Goal: Navigation & Orientation: Find specific page/section

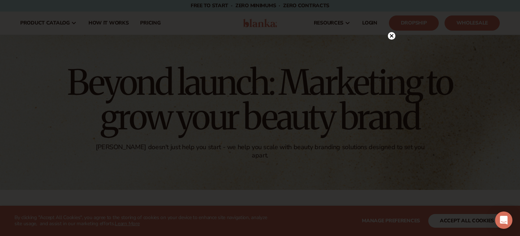
click at [391, 38] on circle at bounding box center [392, 36] width 8 height 8
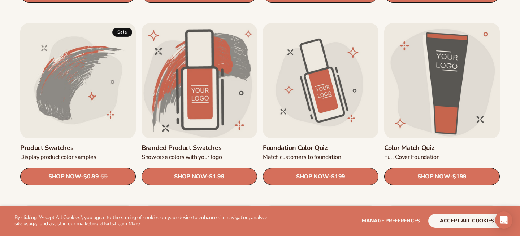
scroll to position [424, 0]
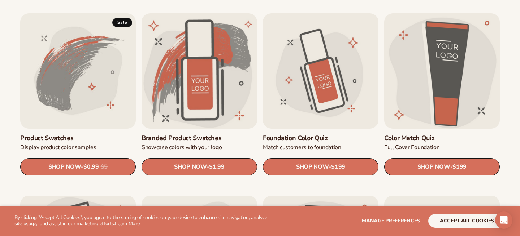
click at [437, 135] on link "Color Match Quiz" at bounding box center [441, 139] width 115 height 8
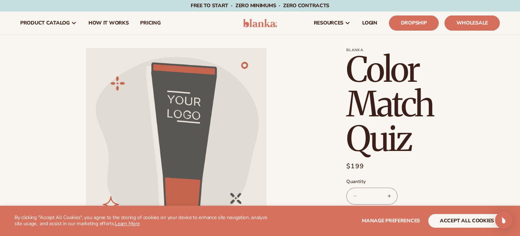
click at [473, 23] on link "Wholesale" at bounding box center [471, 23] width 55 height 15
click at [259, 23] on img at bounding box center [260, 23] width 34 height 9
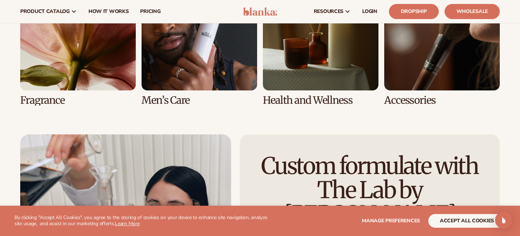
scroll to position [1645, 0]
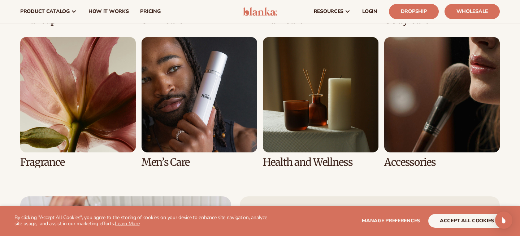
click at [217, 87] on link "6 / 8" at bounding box center [198, 102] width 115 height 131
click at [209, 94] on link "6 / 8" at bounding box center [198, 102] width 115 height 131
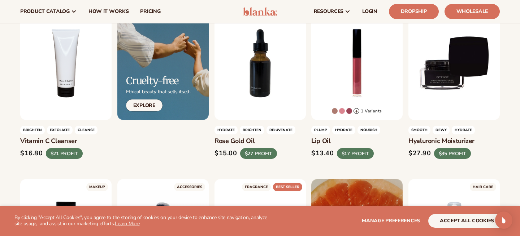
scroll to position [122, 0]
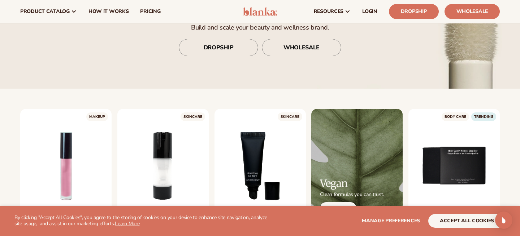
click at [250, 11] on img at bounding box center [260, 11] width 34 height 9
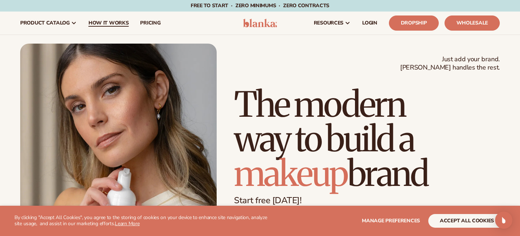
click at [113, 23] on span "How It Works" at bounding box center [108, 23] width 40 height 6
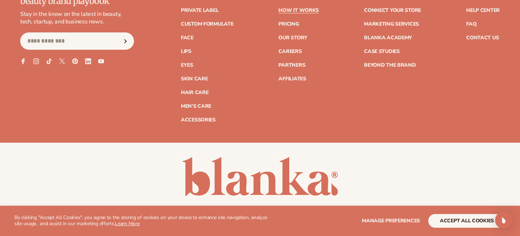
scroll to position [1808, 0]
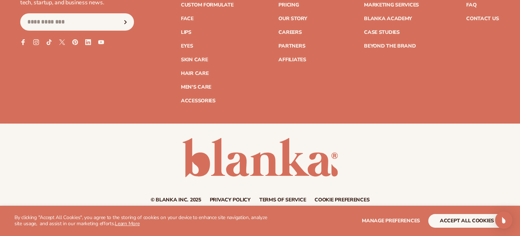
click at [234, 198] on link "Privacy policy" at bounding box center [230, 200] width 41 height 5
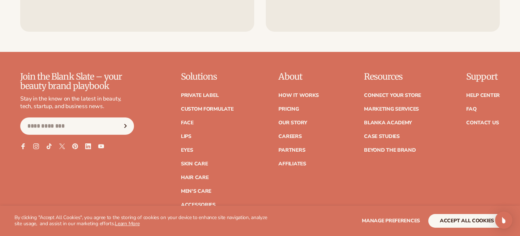
scroll to position [2835, 0]
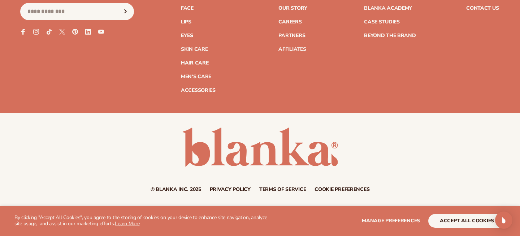
click at [279, 190] on link "Terms of service" at bounding box center [282, 189] width 47 height 5
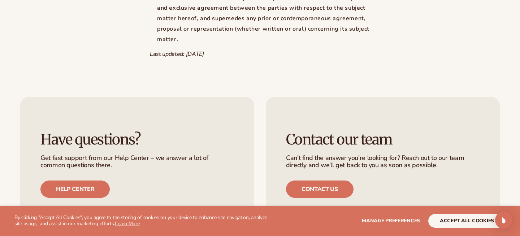
scroll to position [5757, 0]
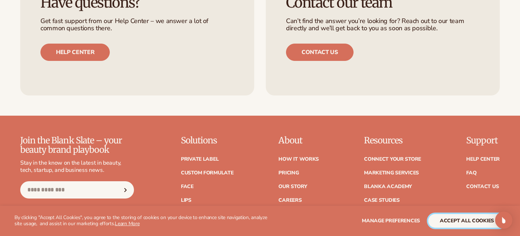
click at [468, 218] on button "accept all cookies" at bounding box center [466, 221] width 77 height 14
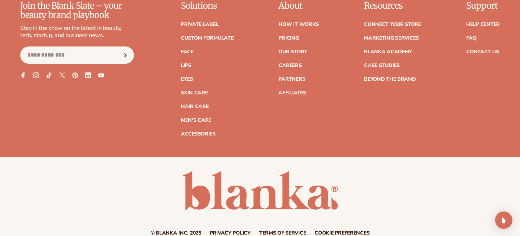
scroll to position [5906, 0]
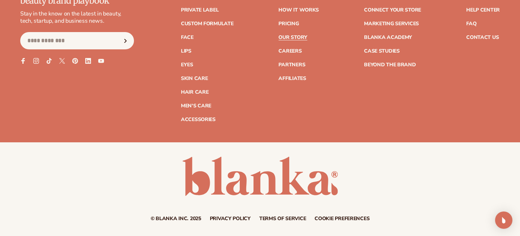
click at [291, 40] on link "Our Story" at bounding box center [292, 37] width 29 height 5
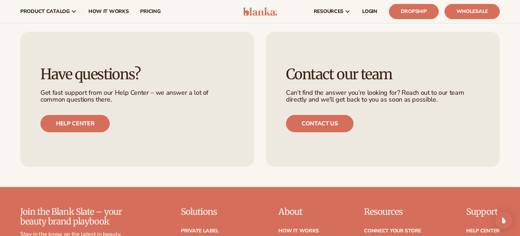
scroll to position [1779, 0]
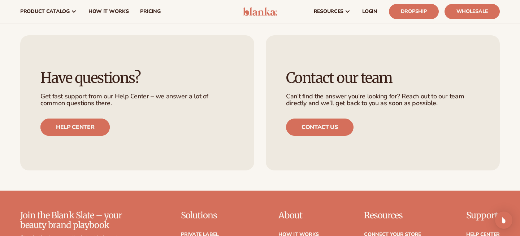
click at [92, 119] on link "Help center" at bounding box center [74, 127] width 69 height 17
